Goal: Task Accomplishment & Management: Manage account settings

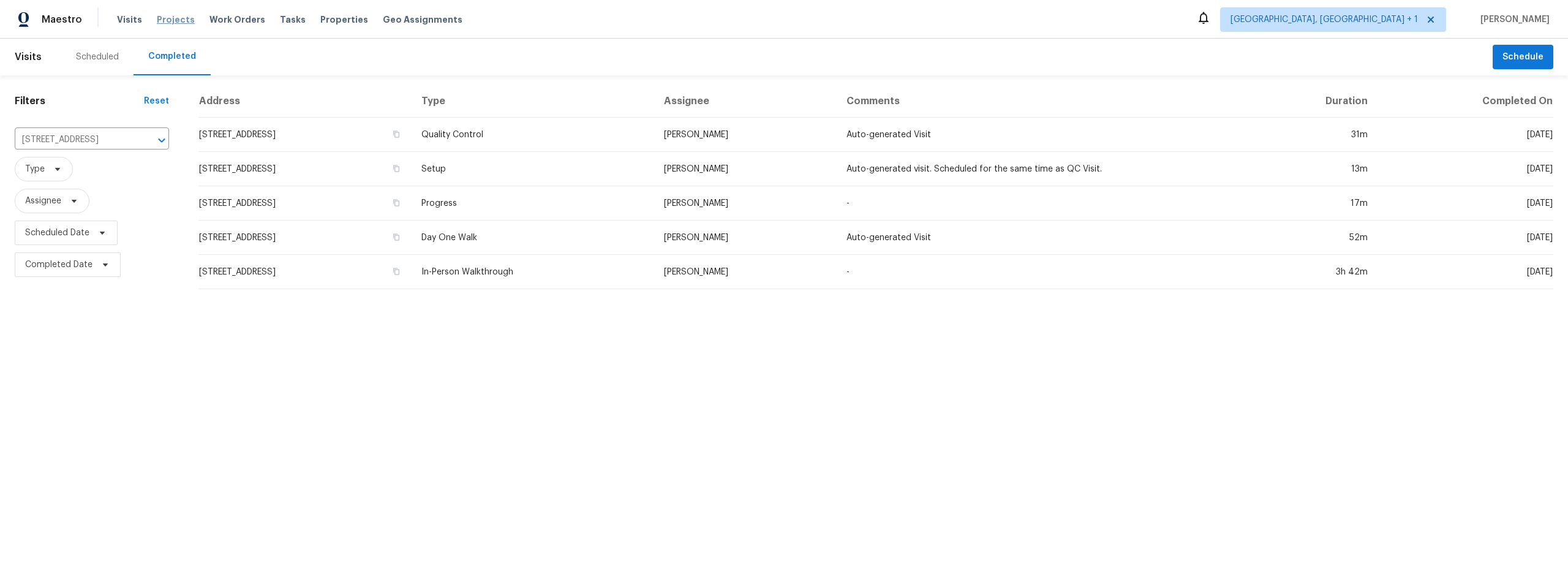
click at [175, 19] on span "Projects" at bounding box center [175, 19] width 38 height 12
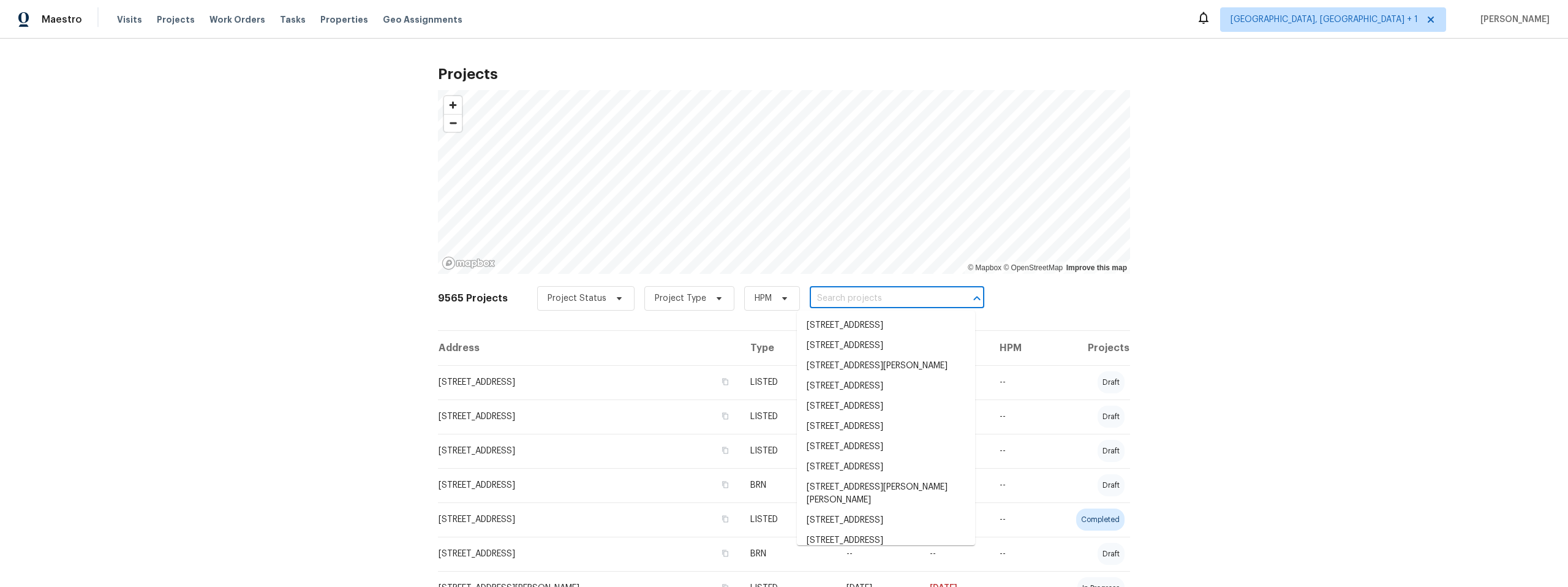
paste input "10212 Pandora Ln NW, Albuquerque, NM 87114"
type input "10212 Pandora Ln NW, Albuquerque, NM 87114"
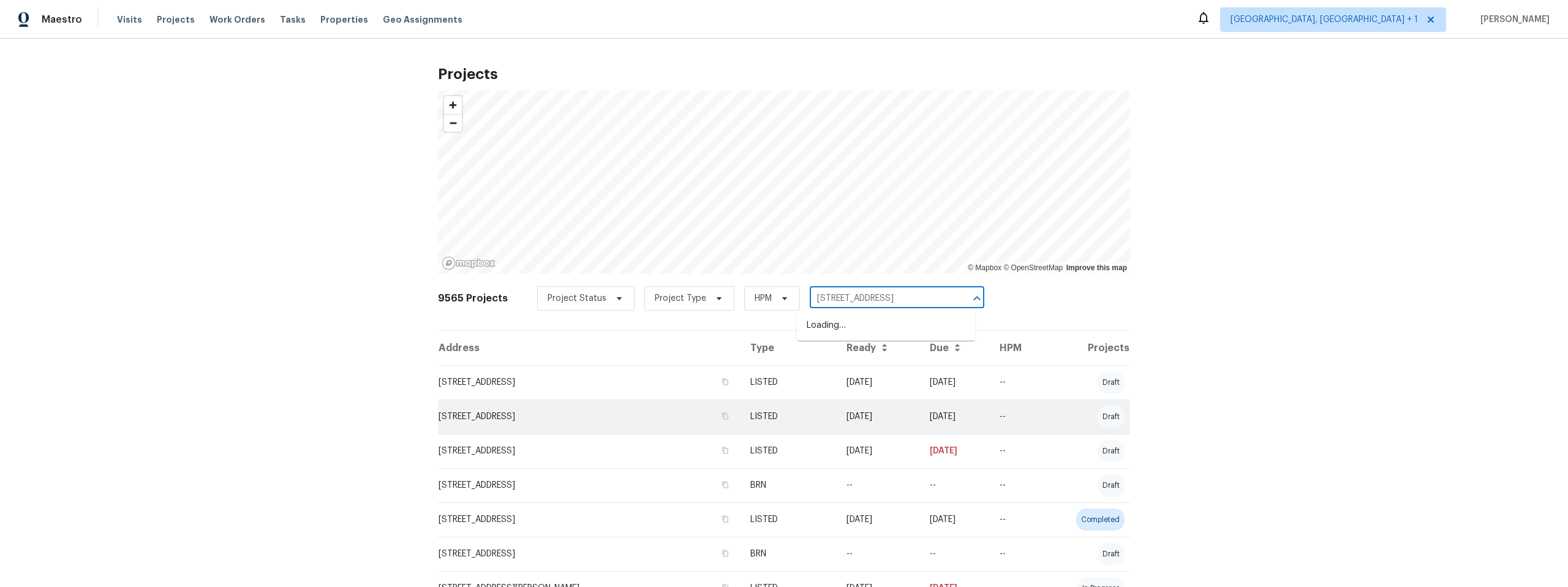
scroll to position [0, 48]
click at [884, 336] on li "10212 Pandora Ln NW, Albuquerque, NM 87114" at bounding box center [886, 326] width 179 height 20
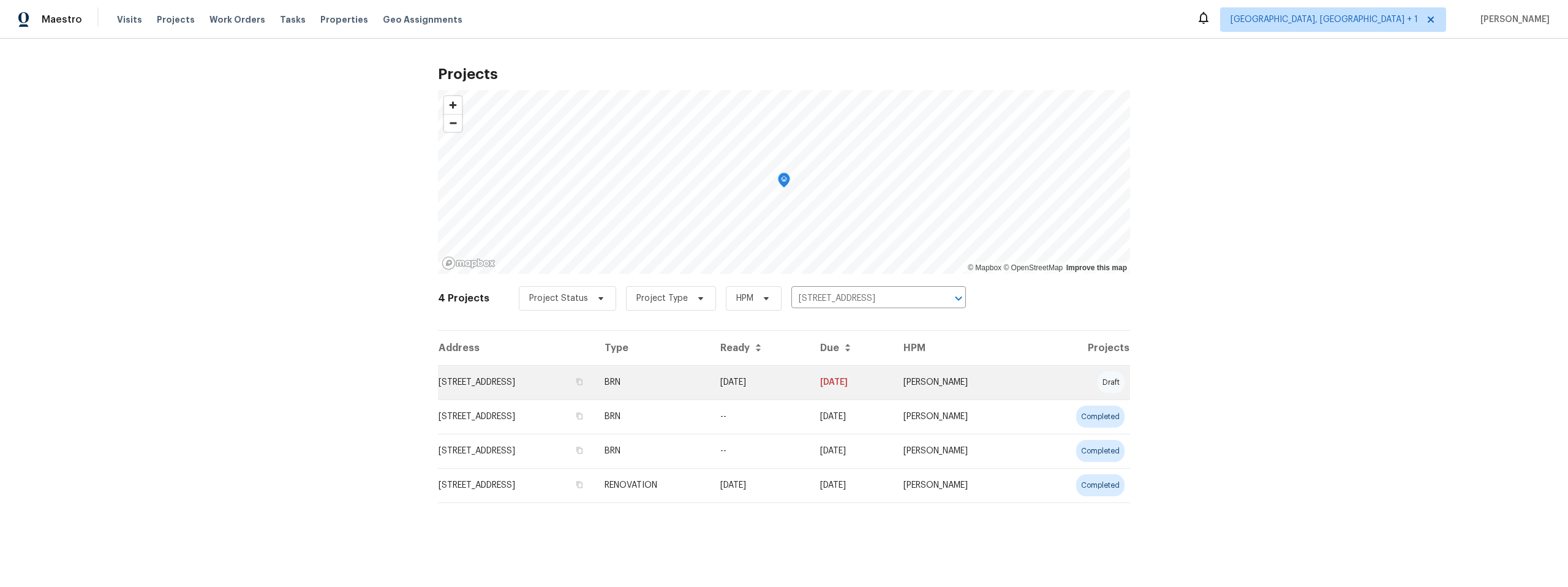
click at [552, 378] on td "10212 Pandora Ln NW, Albuquerque, NM 87114" at bounding box center [517, 382] width 157 height 34
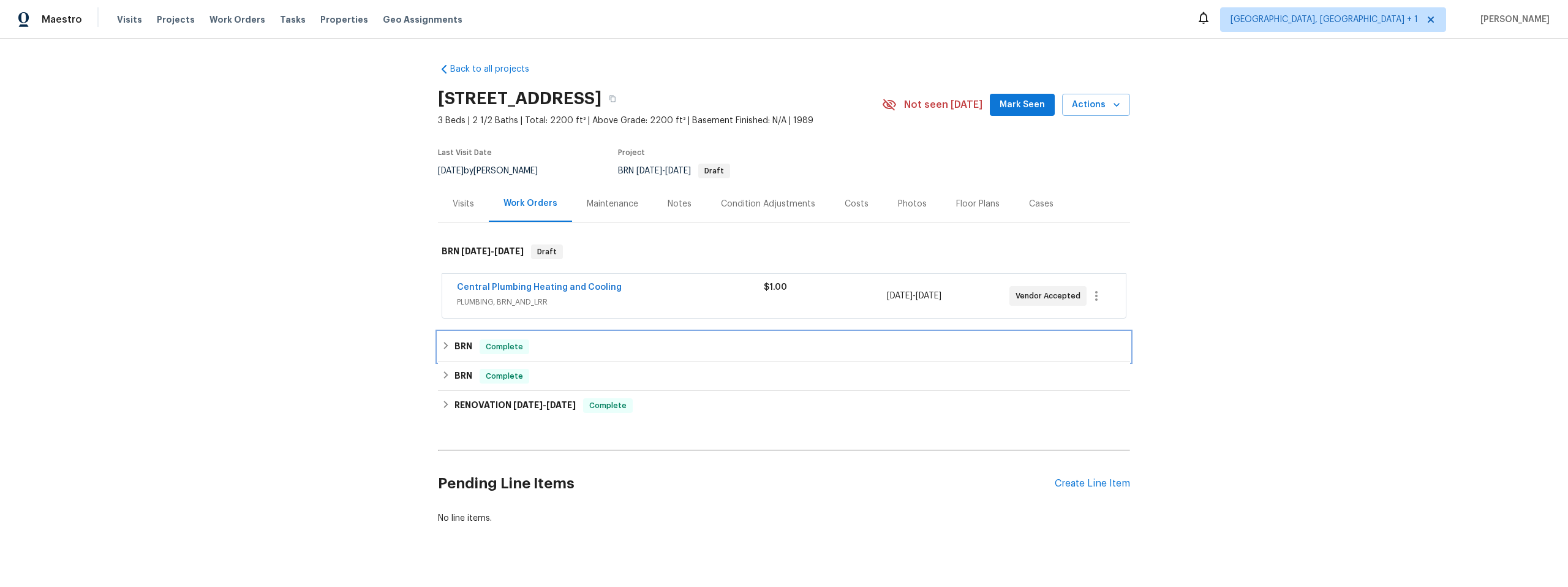
click at [442, 344] on icon at bounding box center [446, 346] width 9 height 9
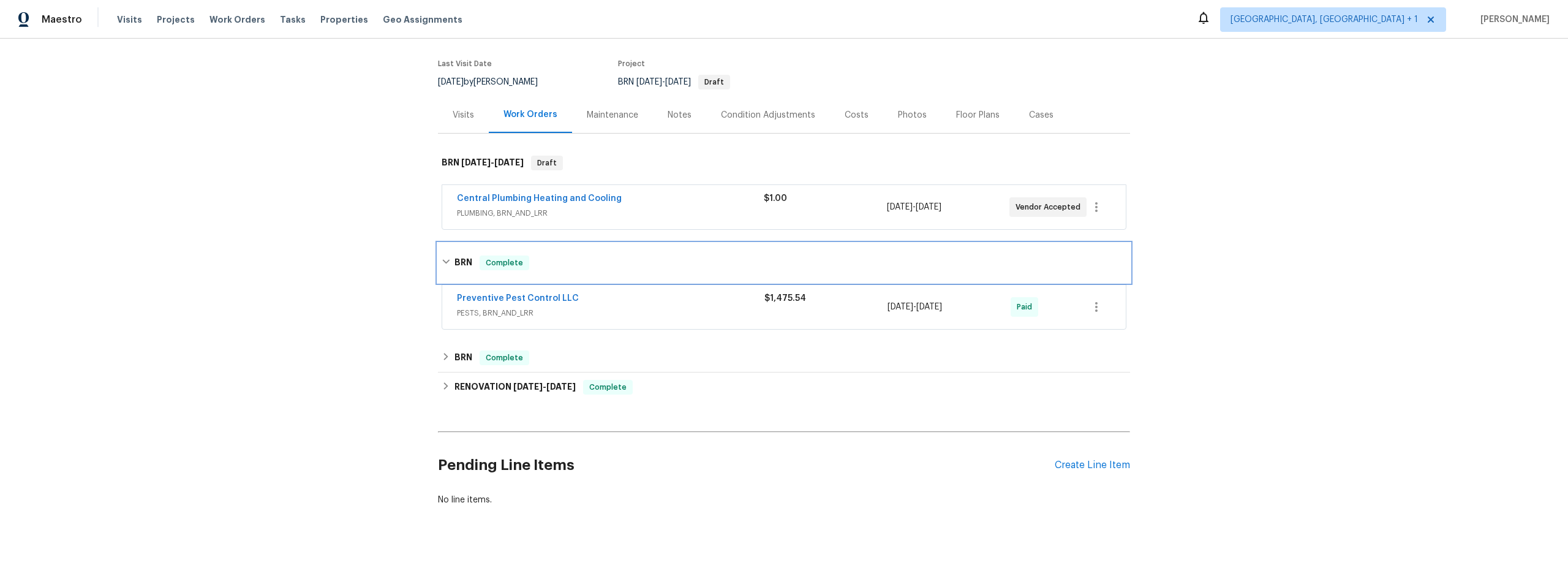
scroll to position [100, 0]
click at [444, 350] on icon at bounding box center [446, 354] width 4 height 7
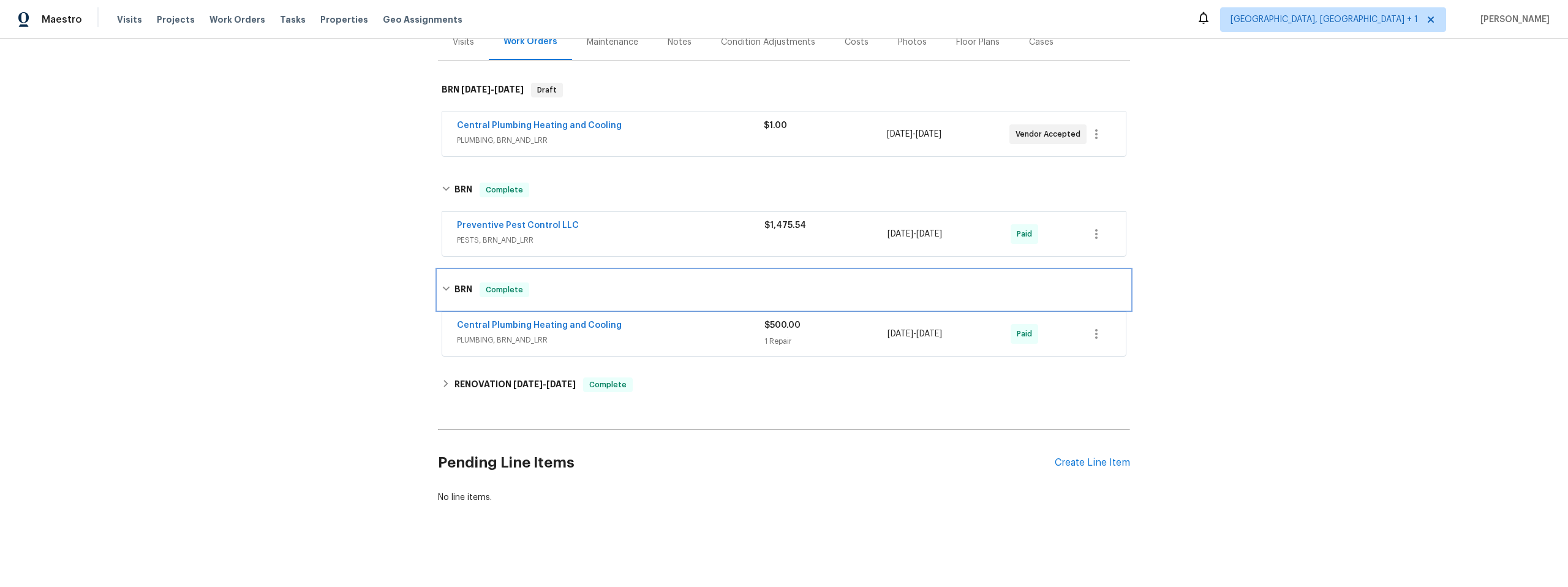
scroll to position [171, 0]
click at [442, 379] on icon at bounding box center [446, 384] width 9 height 9
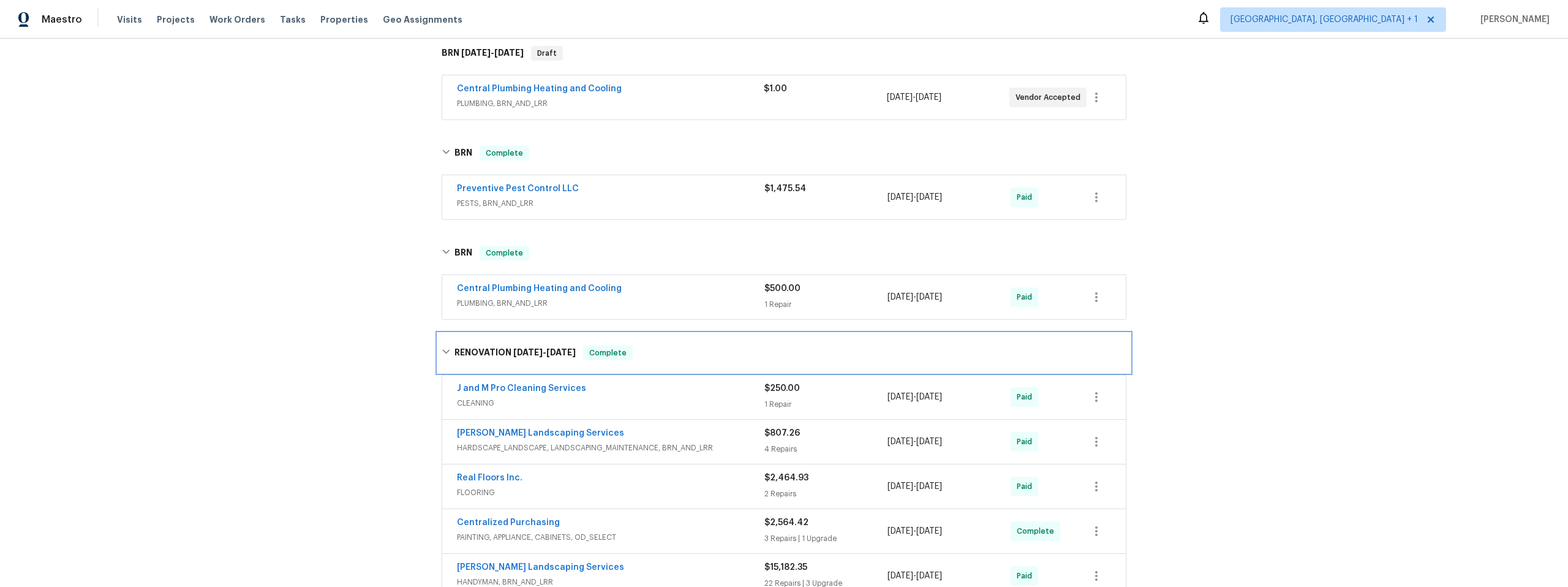
scroll to position [194, 0]
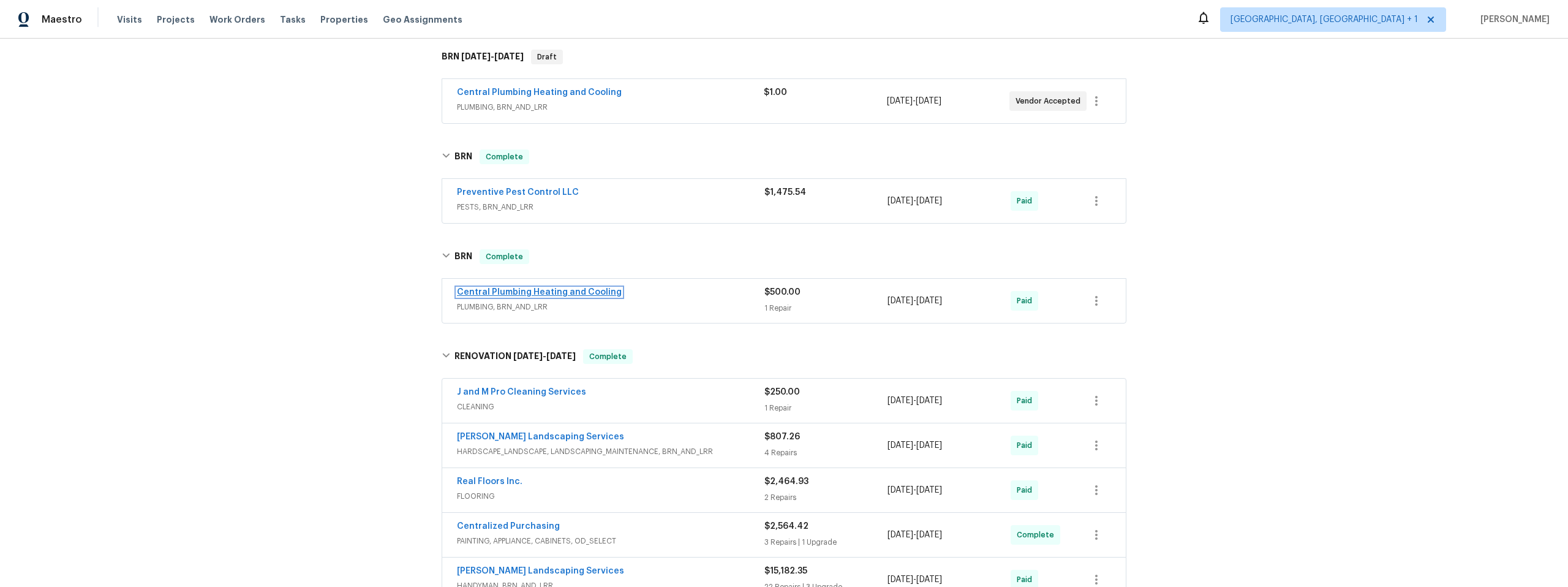
click at [539, 292] on link "Central Plumbing Heating and Cooling" at bounding box center [539, 292] width 165 height 9
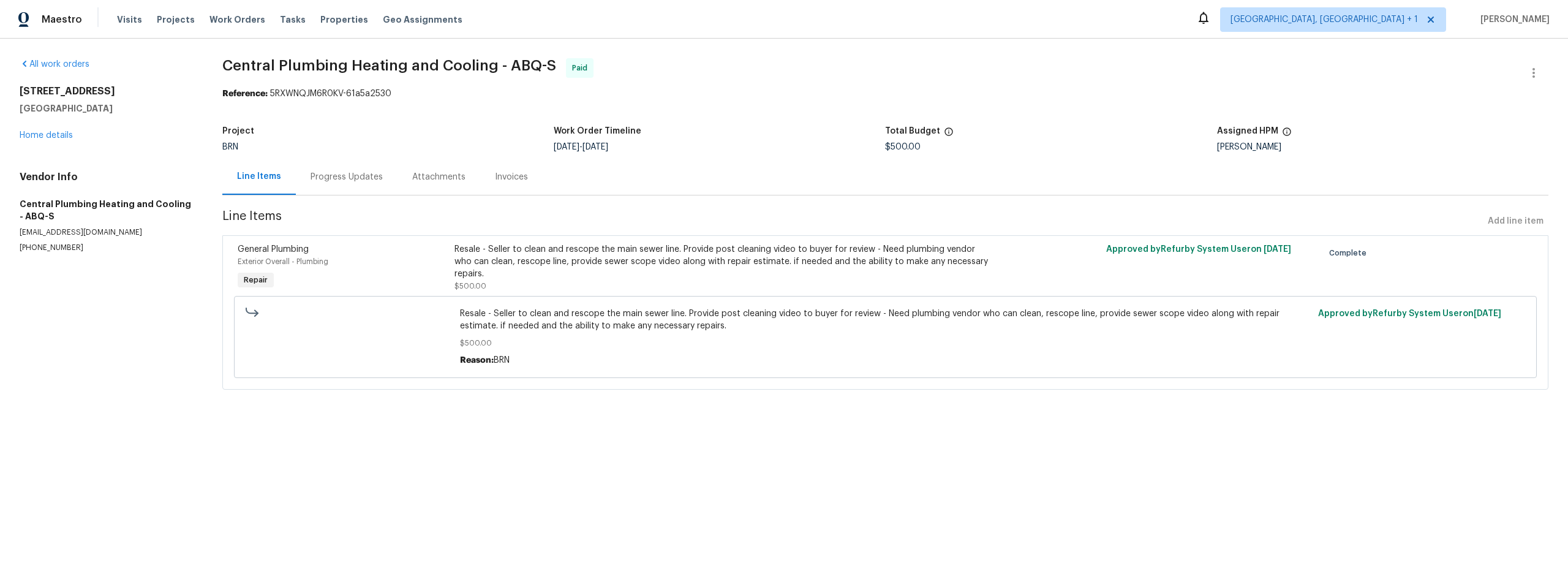
click at [358, 179] on div "Progress Updates" at bounding box center [347, 177] width 72 height 12
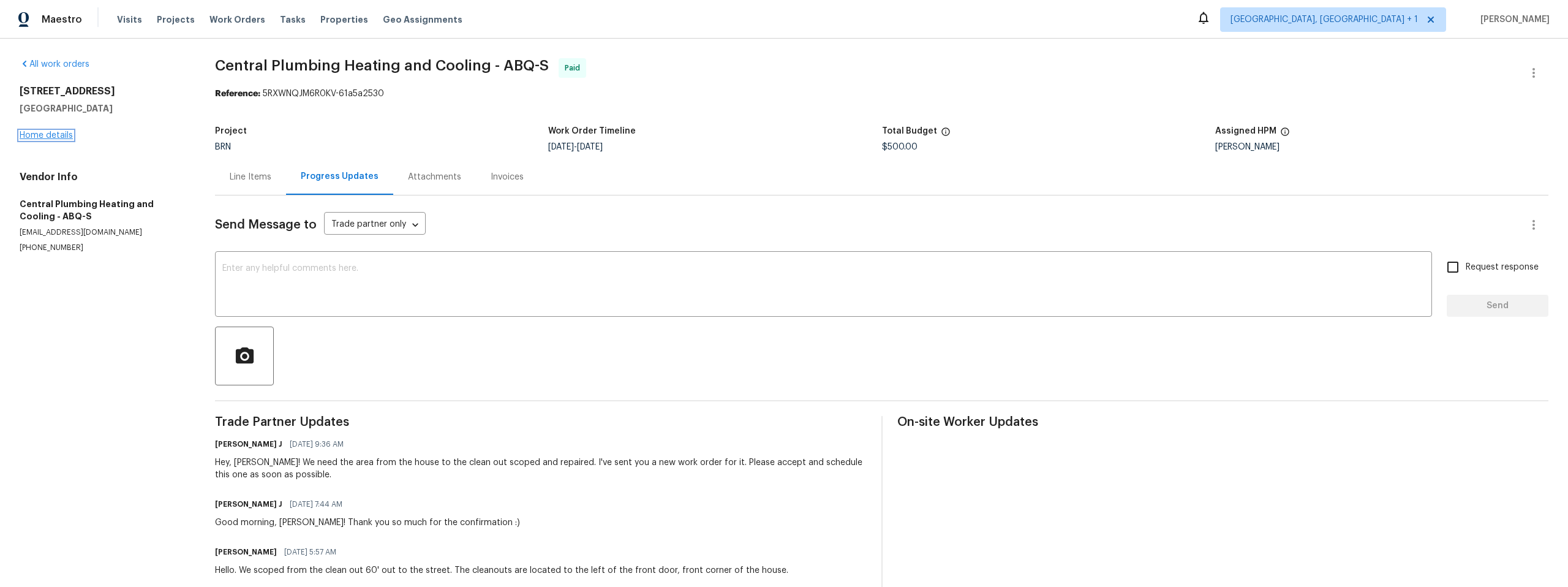
click at [47, 135] on link "Home details" at bounding box center [46, 136] width 54 height 9
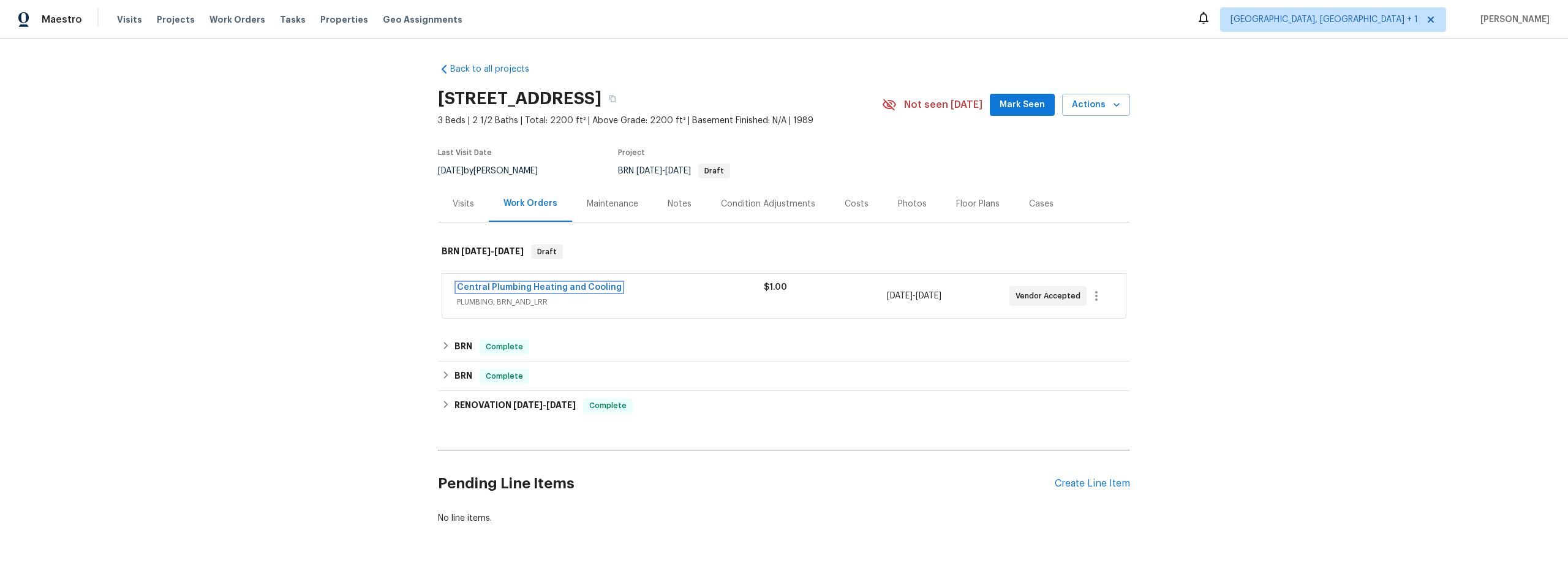
click at [553, 284] on link "Central Plumbing Heating and Cooling" at bounding box center [539, 288] width 165 height 9
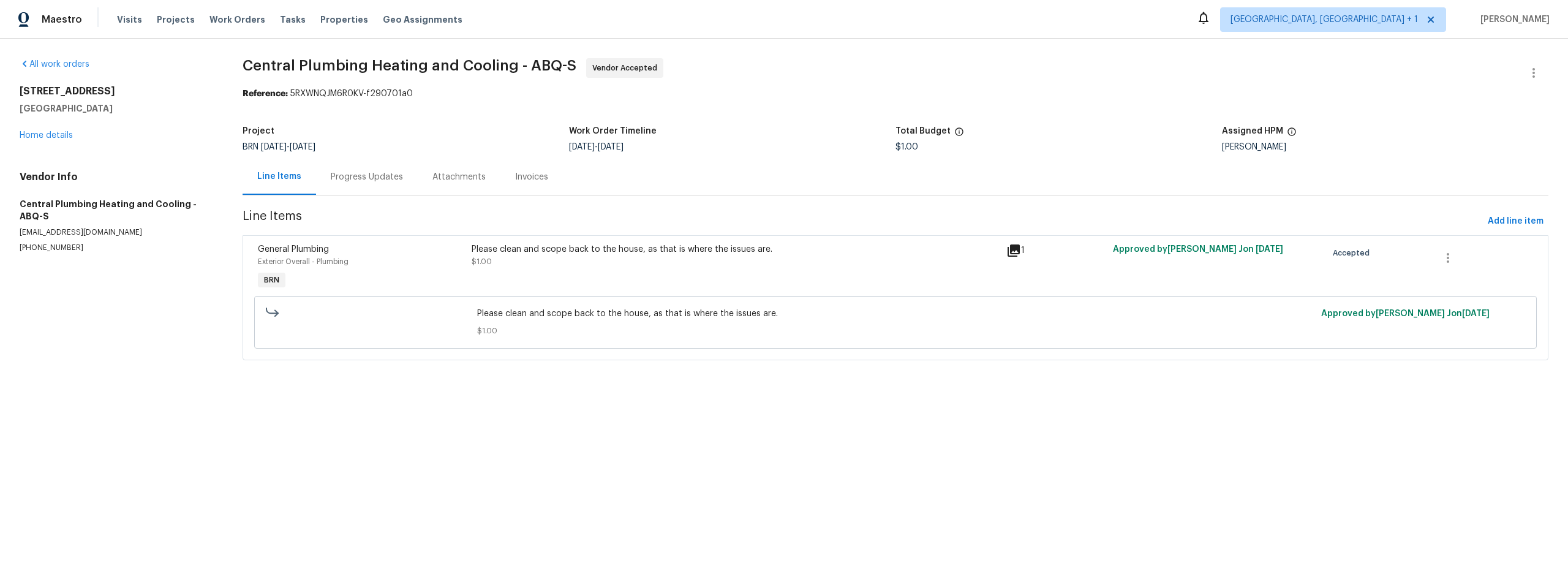
click at [382, 179] on div "Progress Updates" at bounding box center [367, 177] width 72 height 12
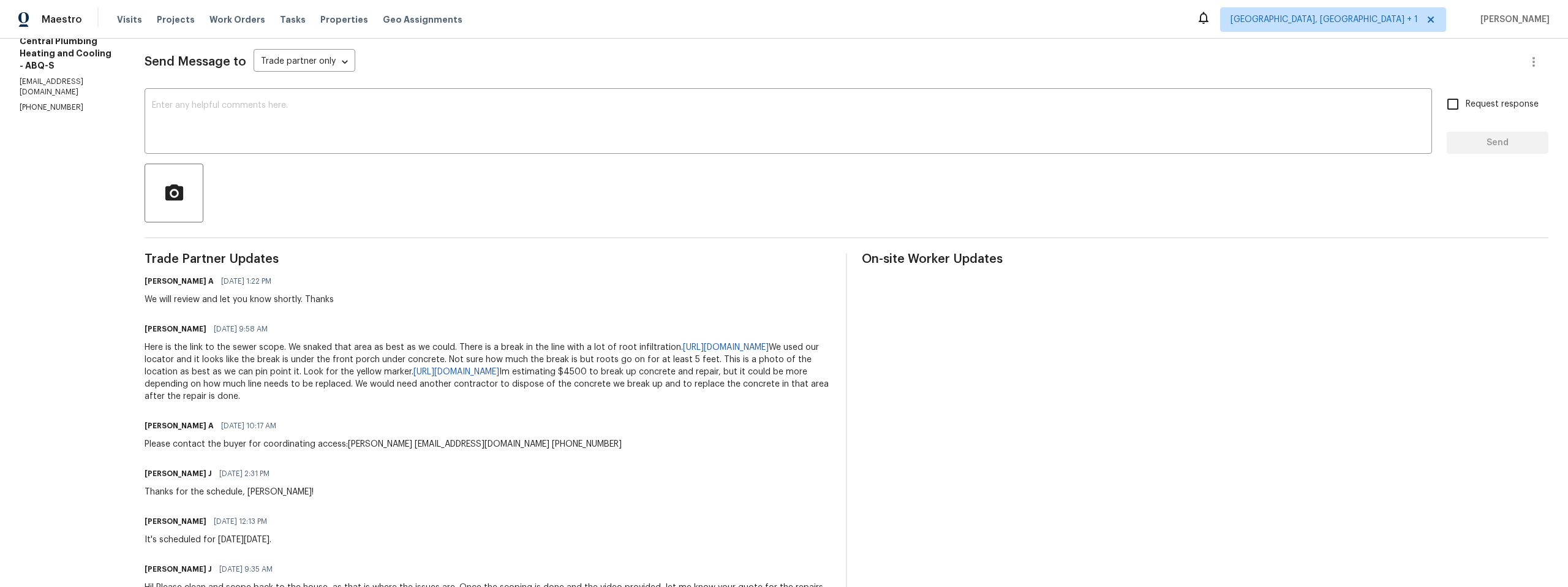
scroll to position [77, 0]
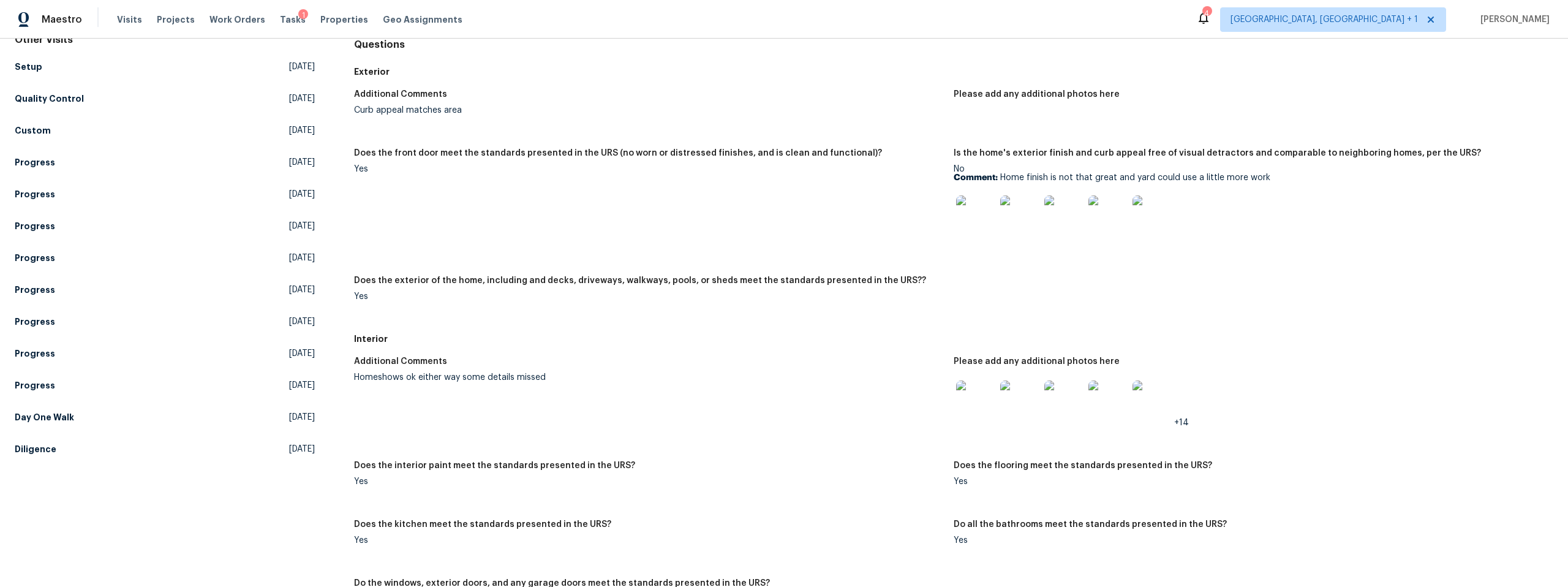
scroll to position [134, 0]
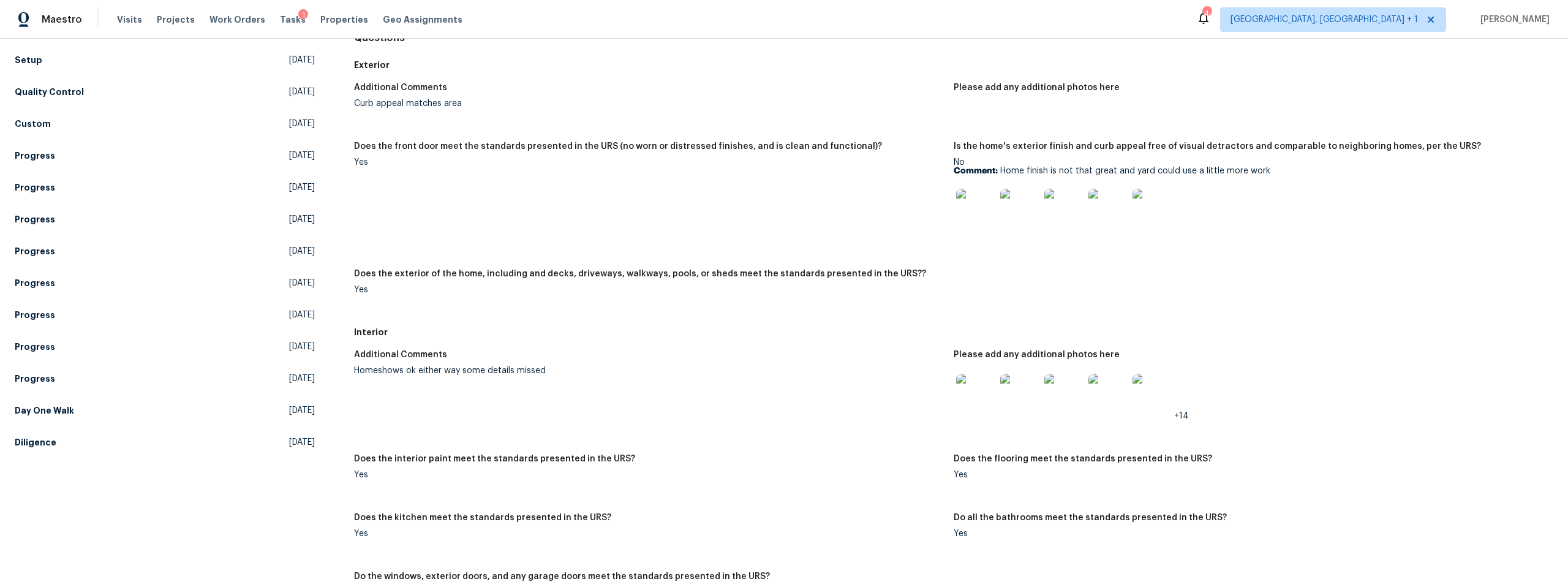
click at [971, 209] on img at bounding box center [976, 208] width 40 height 40
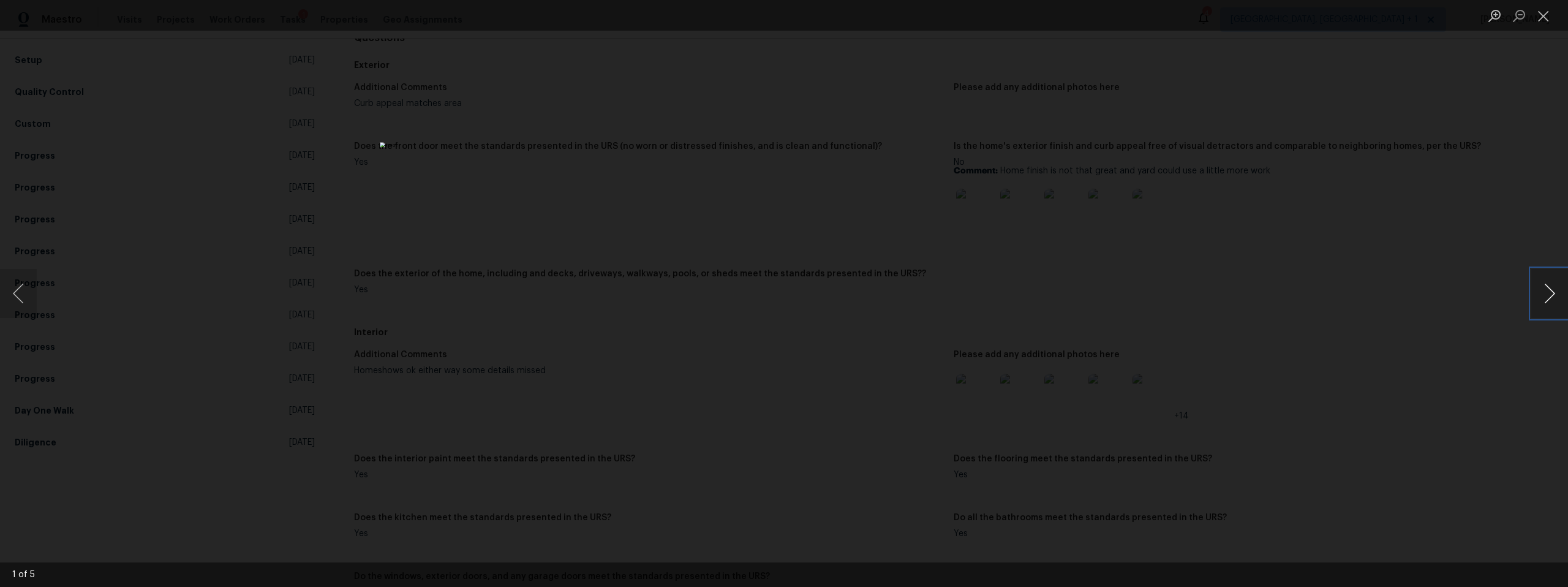
click at [1551, 294] on button "Next image" at bounding box center [1550, 294] width 37 height 49
click at [1550, 296] on button "Next image" at bounding box center [1550, 294] width 37 height 49
click at [1550, 297] on button "Next image" at bounding box center [1550, 294] width 37 height 49
click at [1550, 298] on button "Next image" at bounding box center [1550, 294] width 37 height 49
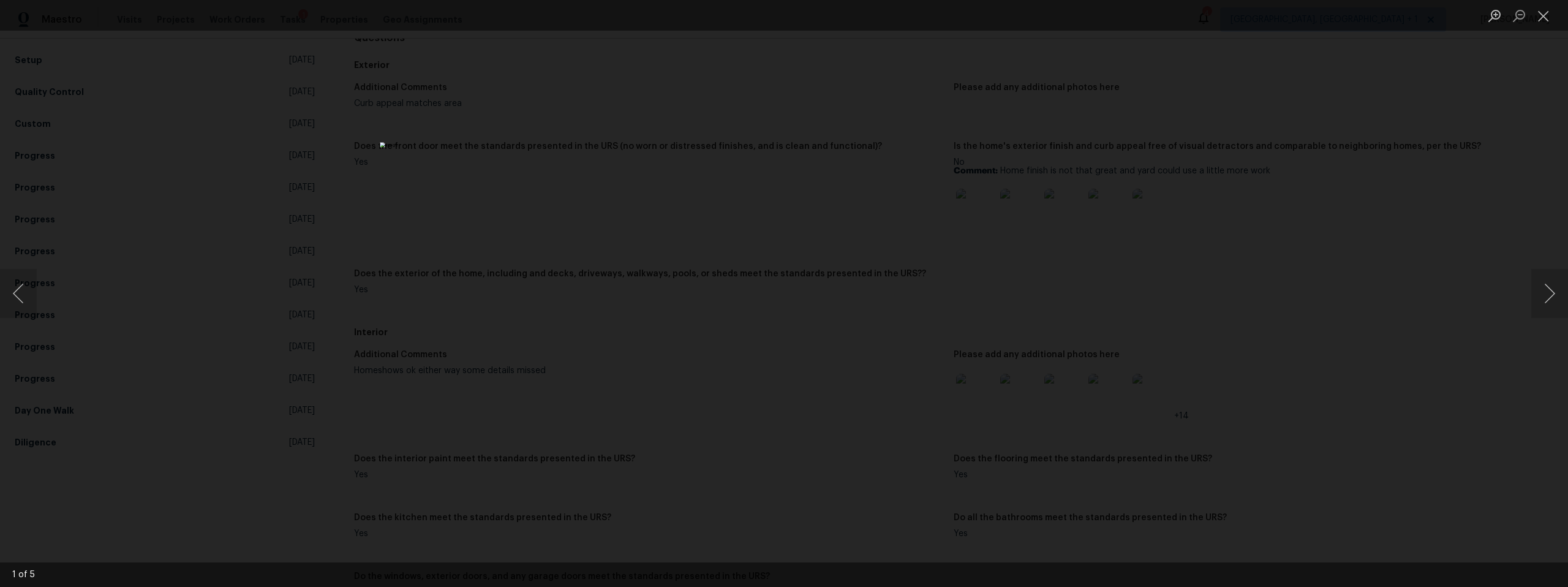
click at [1359, 321] on div "Lightbox" at bounding box center [784, 293] width 1568 height 587
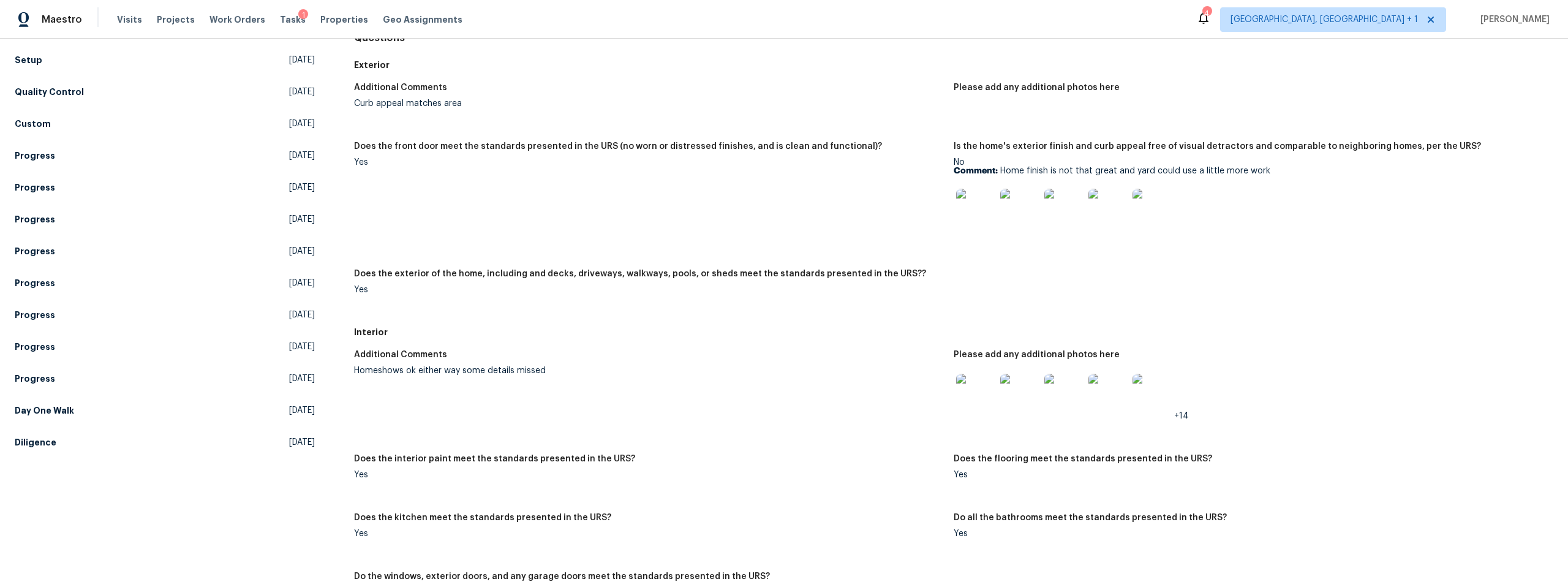
click at [967, 403] on img at bounding box center [976, 393] width 40 height 40
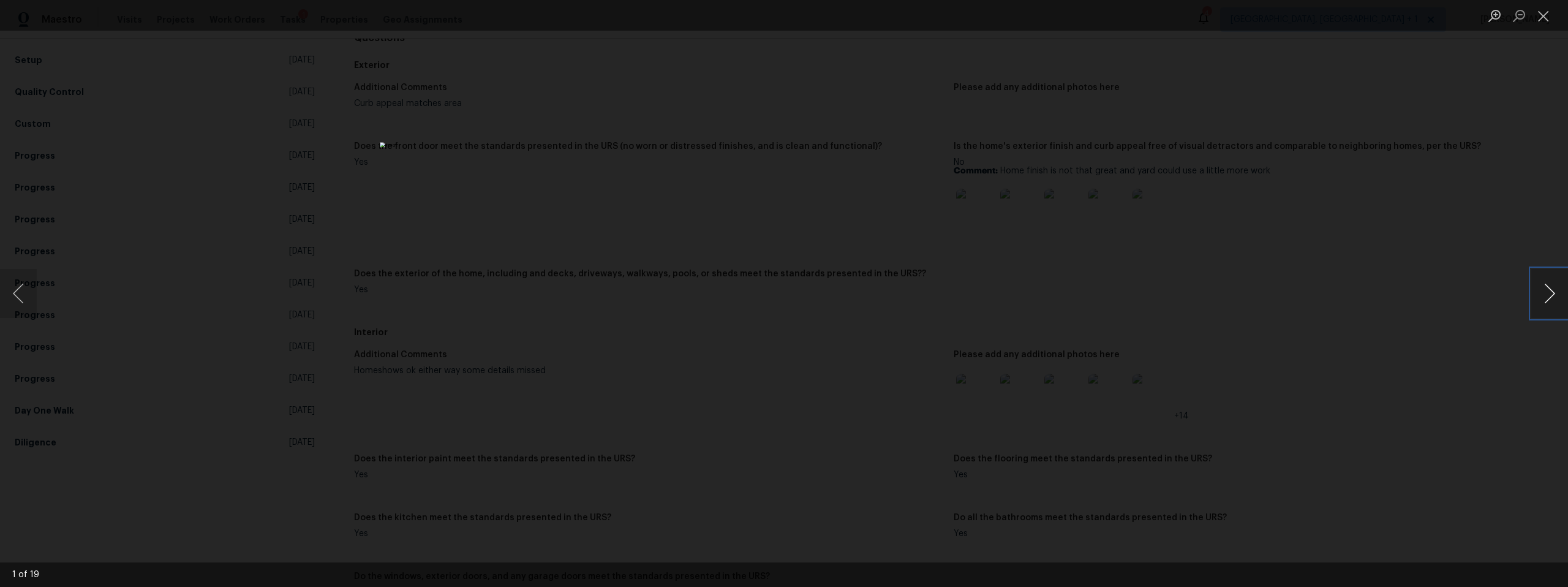
click at [1542, 297] on button "Next image" at bounding box center [1550, 294] width 37 height 49
click at [1542, 297] on button "Next image" at bounding box center [1550, 294] width 37 height 49
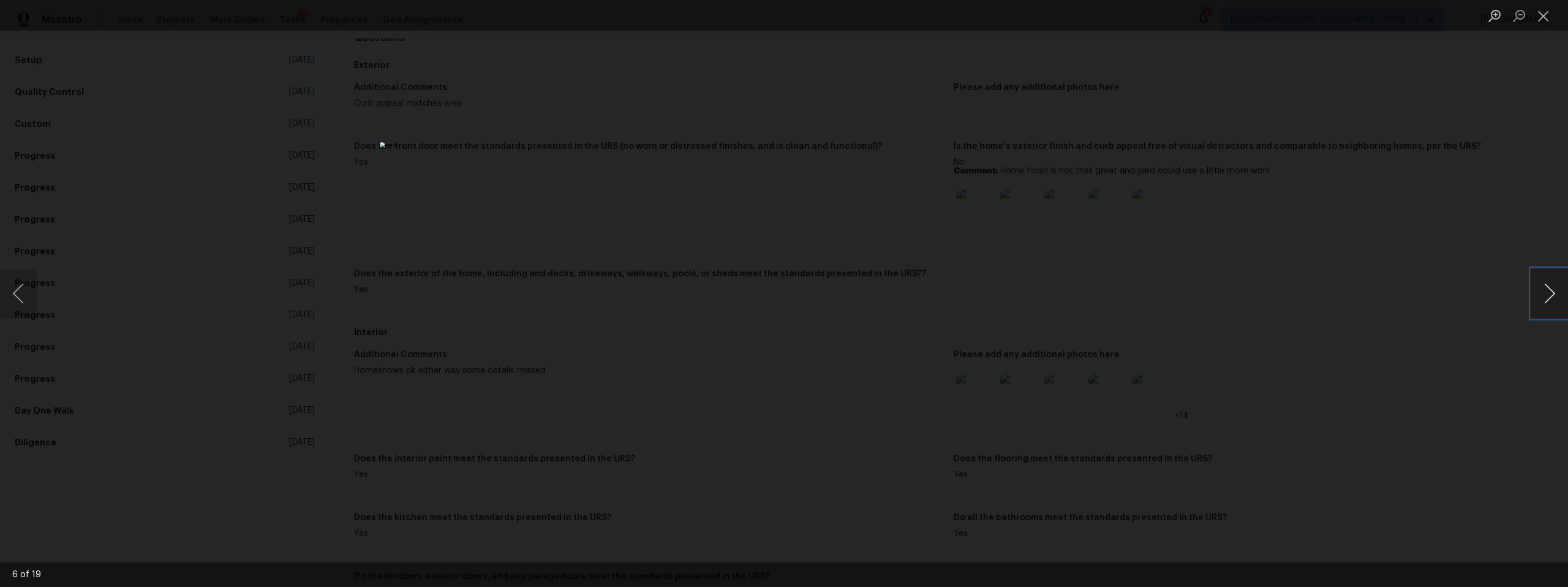
click at [1542, 297] on button "Next image" at bounding box center [1550, 294] width 37 height 49
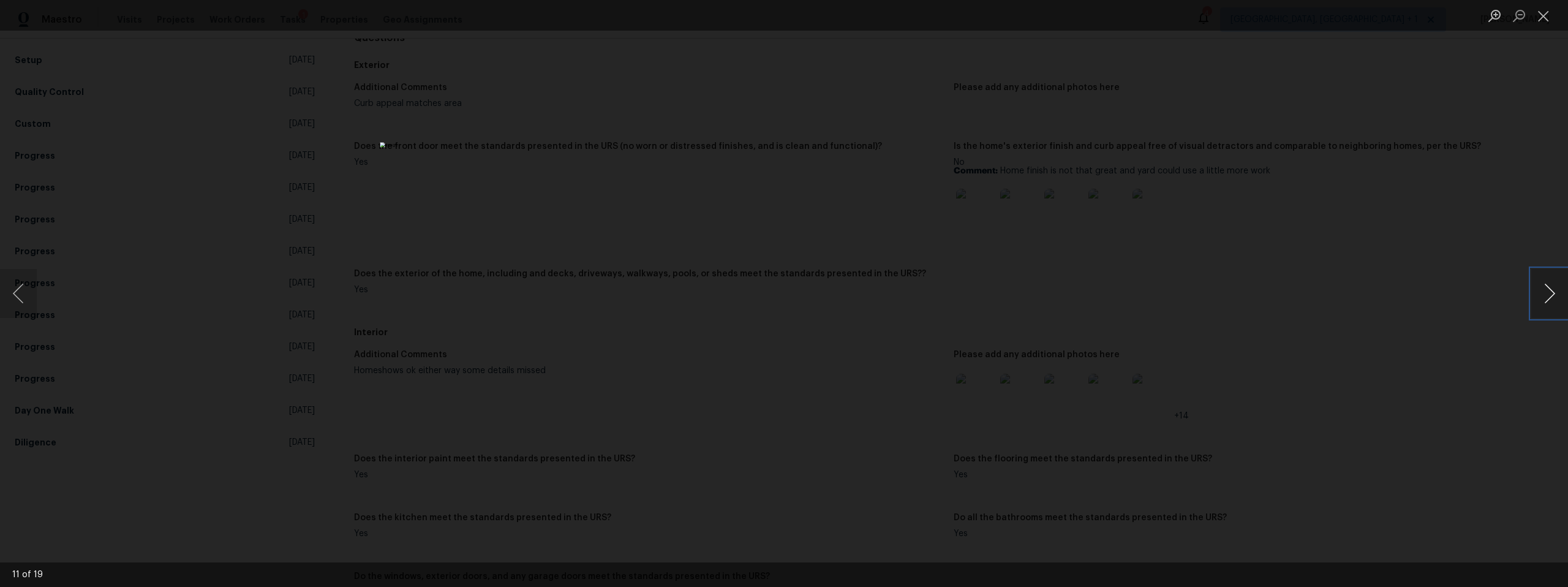
click at [1542, 297] on button "Next image" at bounding box center [1550, 294] width 37 height 49
click at [1542, 298] on button "Next image" at bounding box center [1550, 294] width 37 height 49
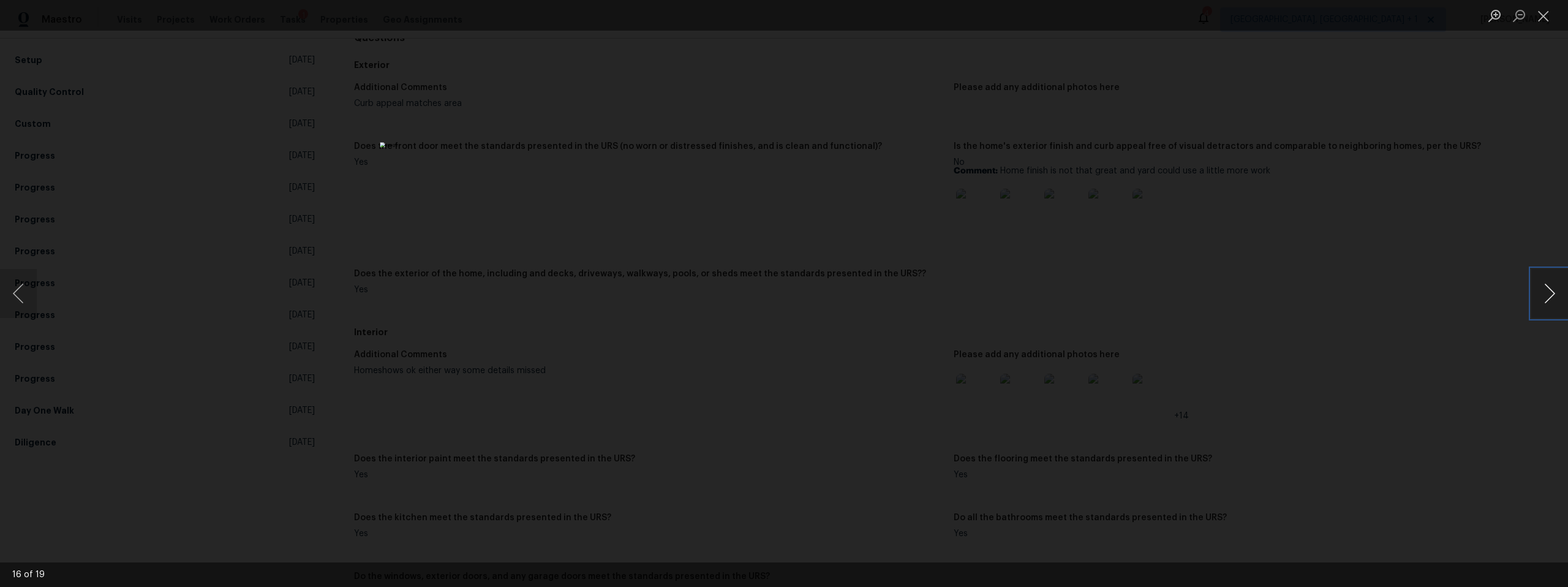
click at [1542, 303] on button "Next image" at bounding box center [1550, 294] width 37 height 49
click at [1542, 305] on button "Next image" at bounding box center [1550, 294] width 37 height 49
click at [1542, 304] on button "Next image" at bounding box center [1550, 294] width 37 height 49
click at [1542, 304] on button "Next image" at bounding box center [1550, 294] width 37 height 49
click at [1542, 303] on button "Next image" at bounding box center [1550, 294] width 37 height 49
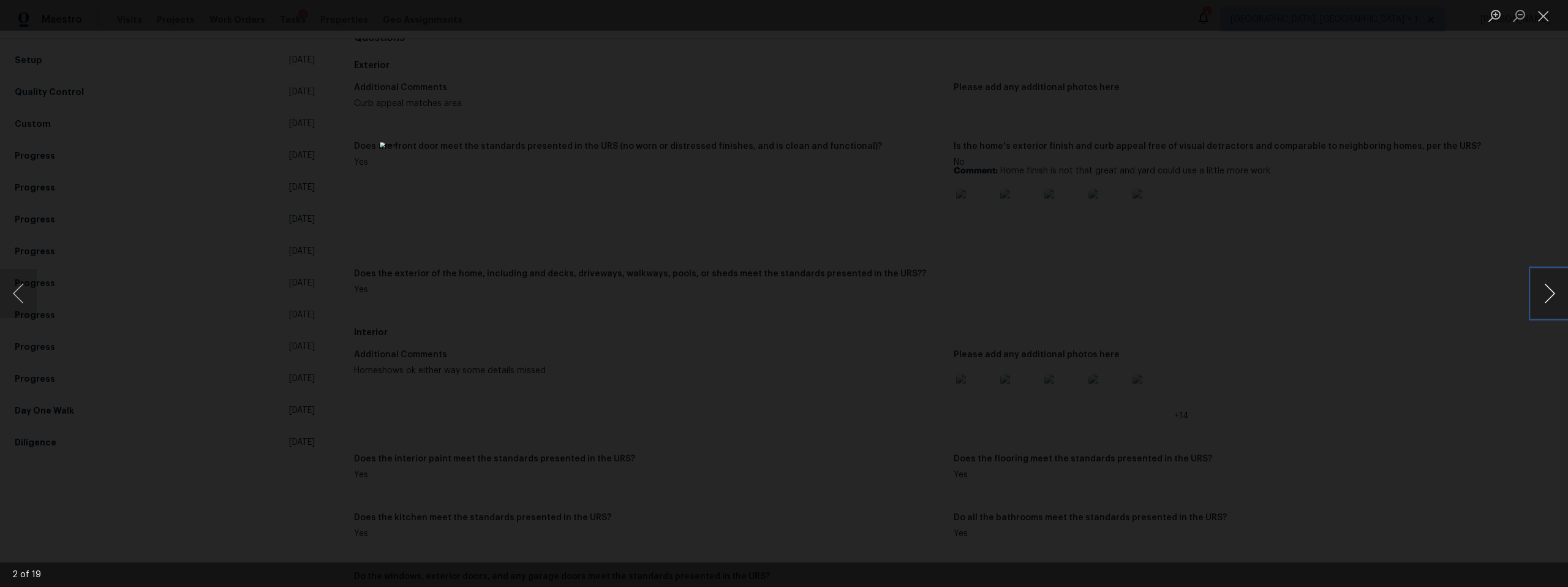
click at [1542, 304] on button "Next image" at bounding box center [1550, 294] width 37 height 49
click at [1444, 321] on div "Lightbox" at bounding box center [784, 293] width 1568 height 587
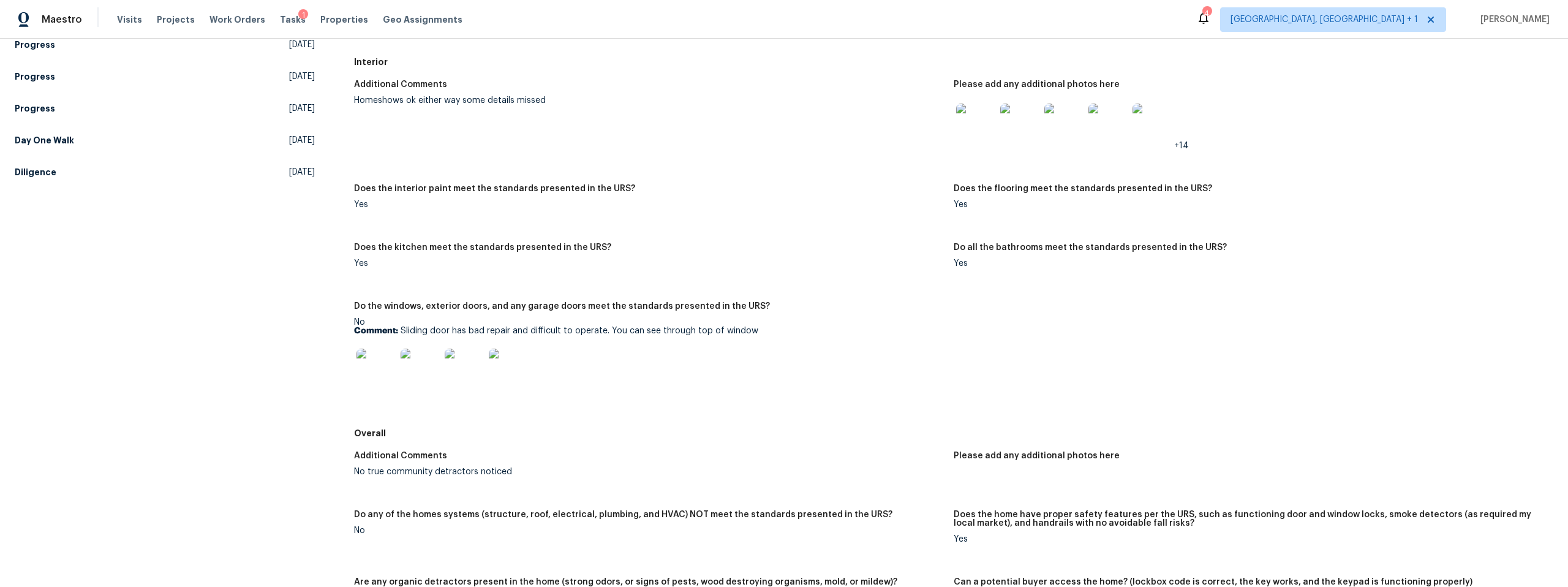
scroll to position [415, 0]
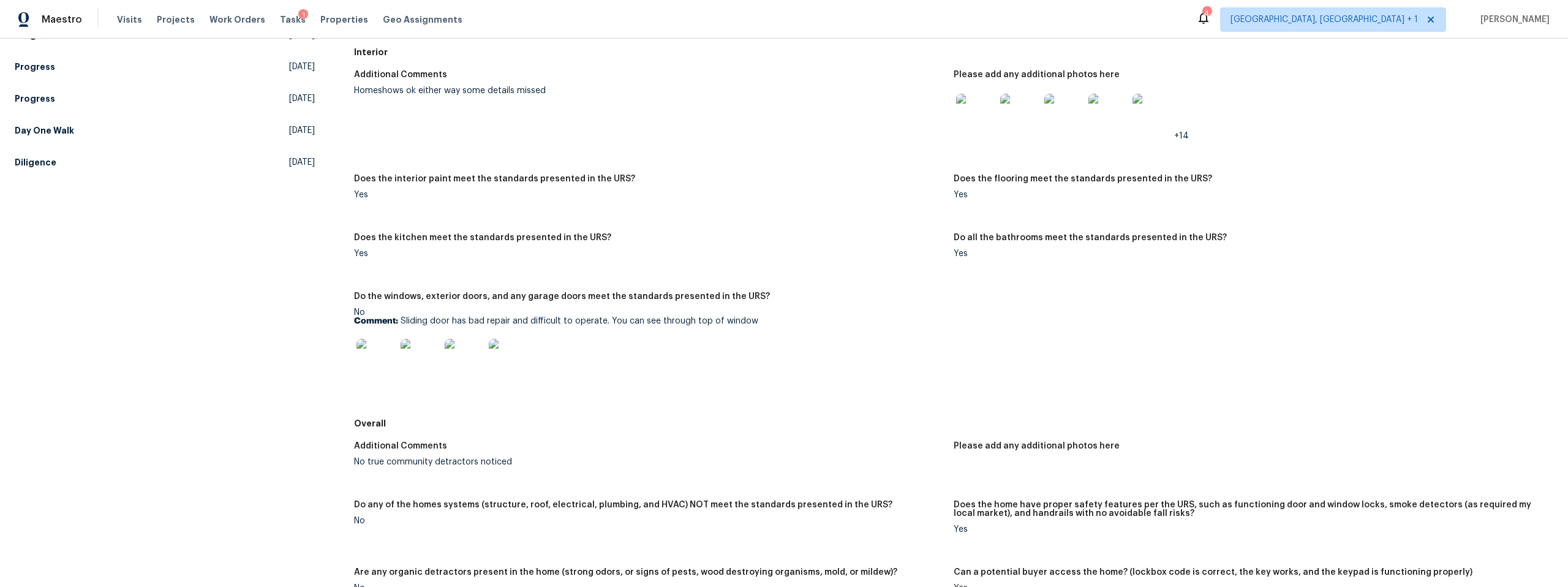
click at [382, 357] on img at bounding box center [376, 358] width 40 height 40
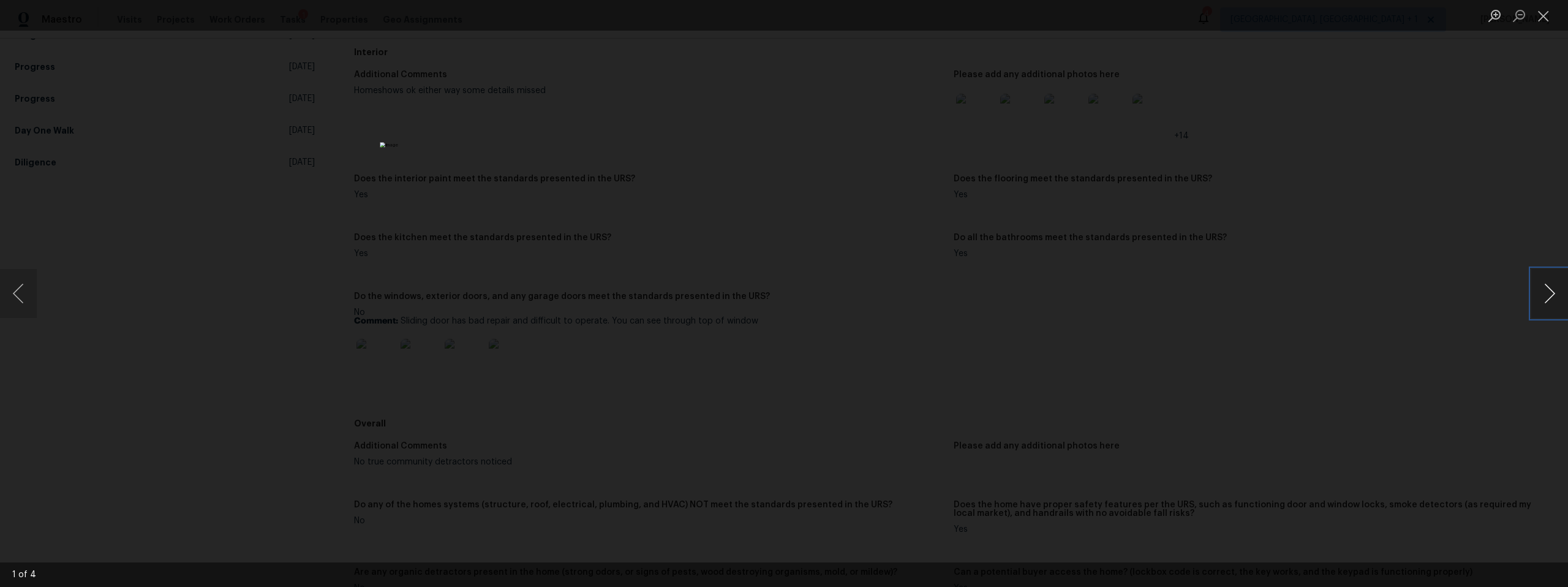
click at [1547, 297] on button "Next image" at bounding box center [1550, 294] width 37 height 49
click at [18, 299] on button "Previous image" at bounding box center [18, 294] width 37 height 49
click at [1539, 298] on button "Next image" at bounding box center [1550, 294] width 37 height 49
click at [1540, 299] on button "Next image" at bounding box center [1550, 294] width 37 height 49
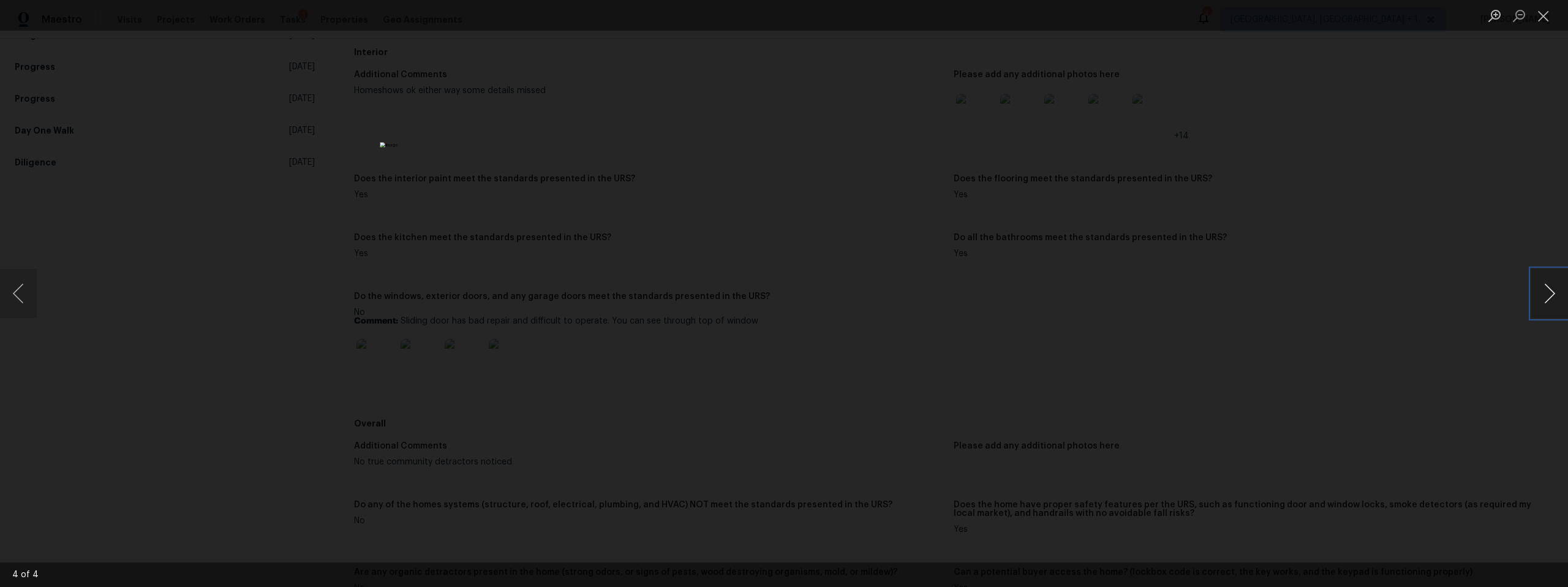
click at [1540, 299] on button "Next image" at bounding box center [1550, 294] width 37 height 49
click at [1413, 301] on div "Lightbox" at bounding box center [784, 293] width 1568 height 587
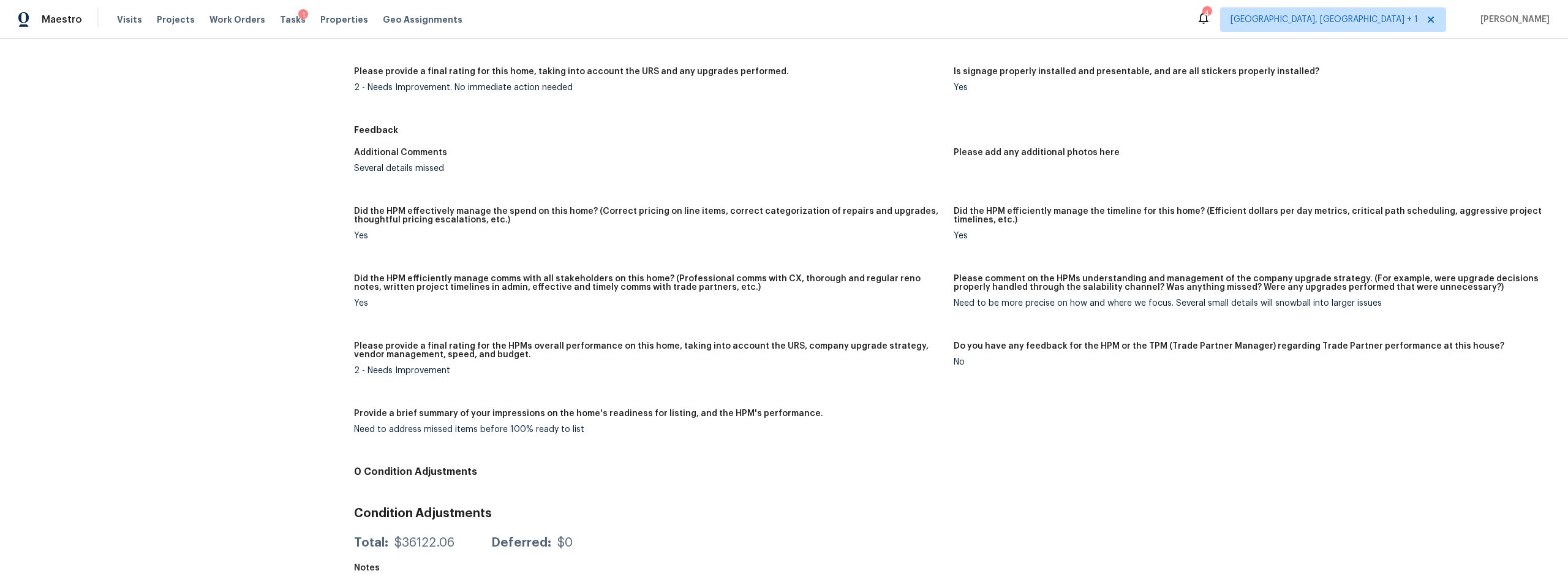
scroll to position [0, 0]
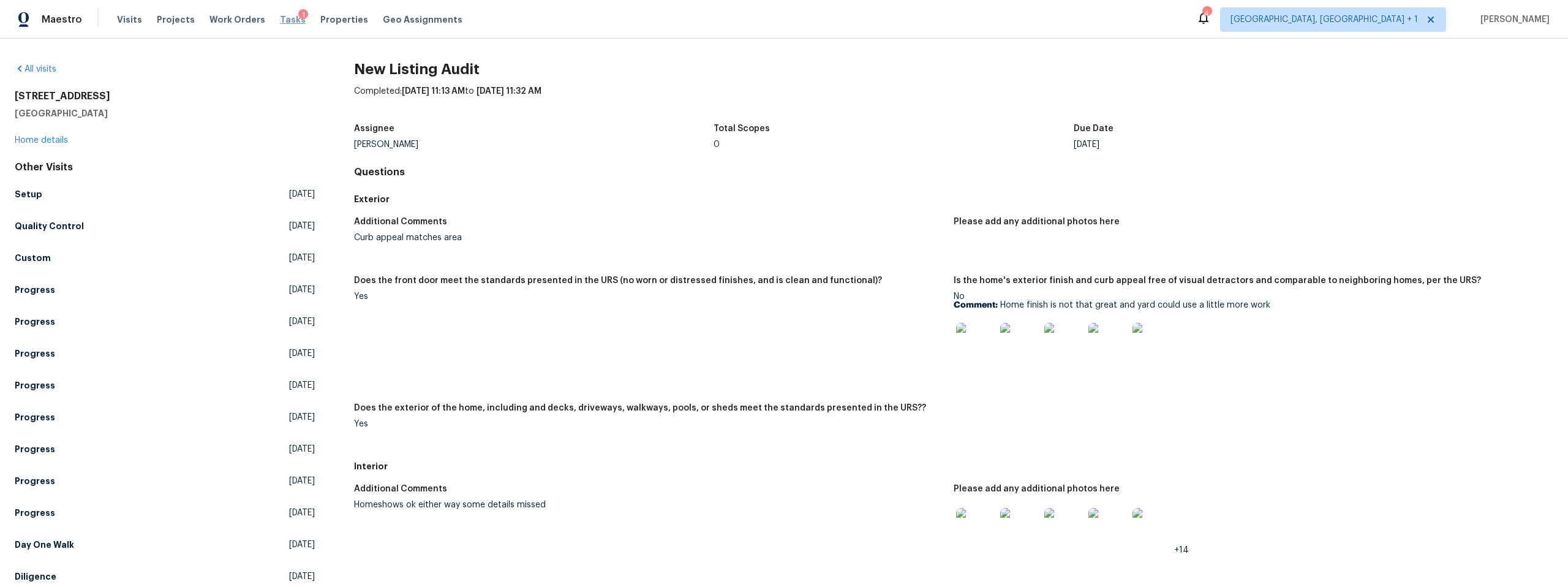
click at [280, 19] on span "Tasks" at bounding box center [292, 19] width 26 height 9
